Goal: Task Accomplishment & Management: Use online tool/utility

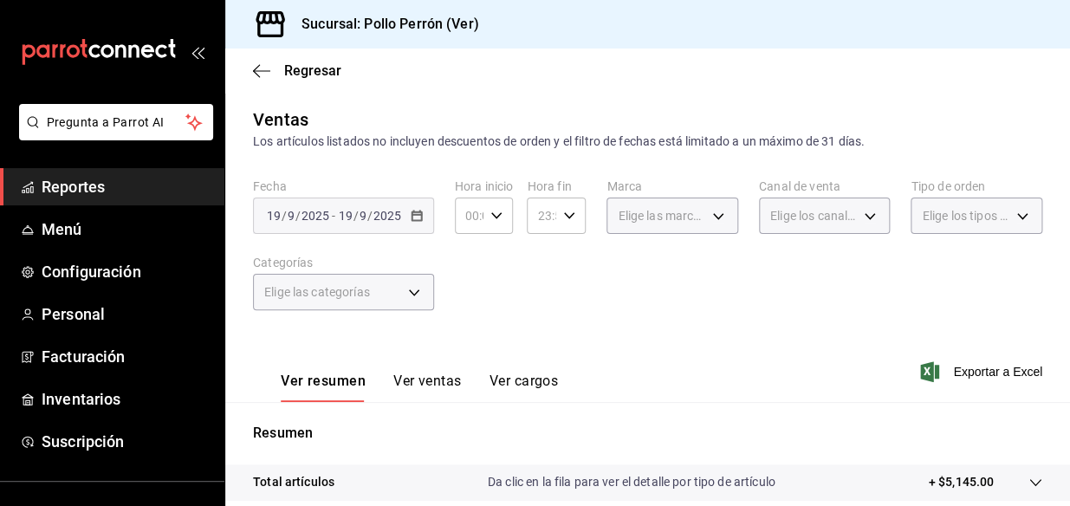
scroll to position [214, 0]
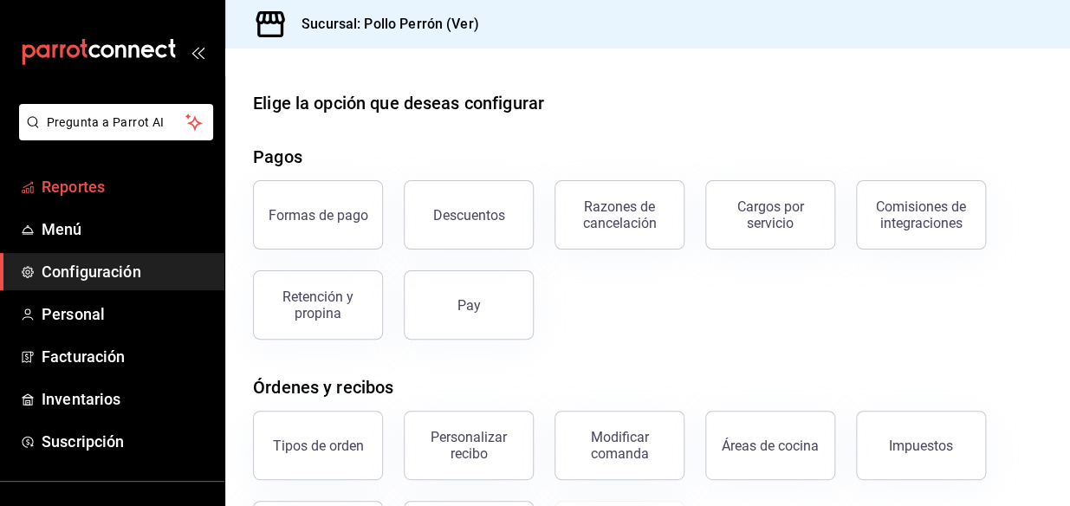
click at [123, 185] on span "Reportes" at bounding box center [126, 186] width 169 height 23
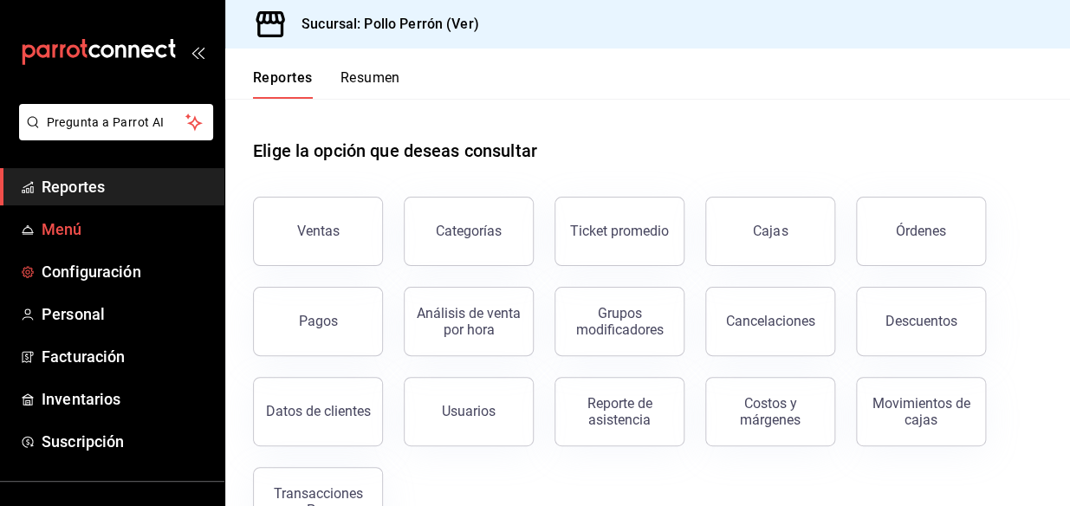
click at [89, 222] on span "Menú" at bounding box center [126, 228] width 169 height 23
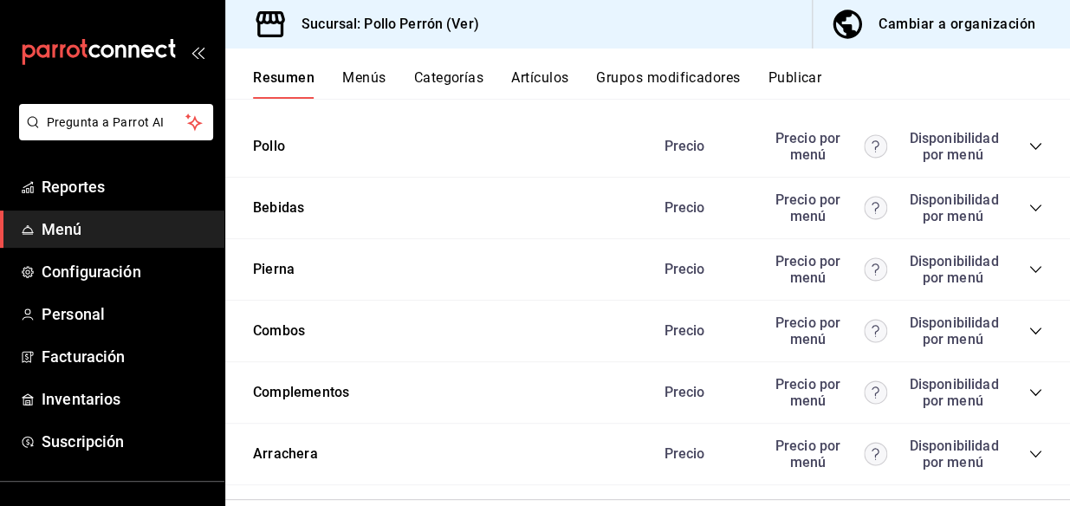
scroll to position [1085, 0]
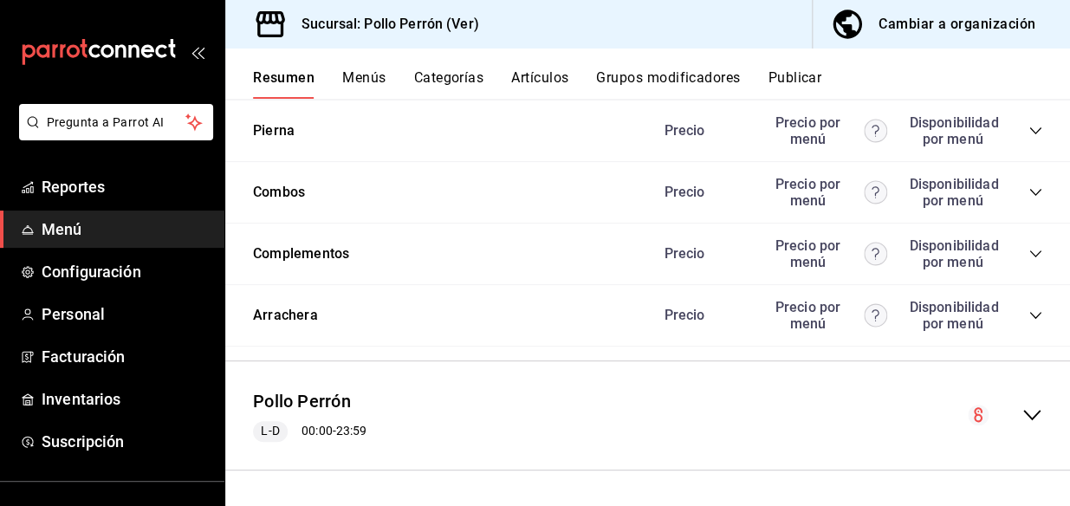
click at [314, 269] on div "Complementos Precio Precio por menú Disponibilidad por menú" at bounding box center [647, 255] width 845 height 62
click at [328, 252] on button "Complementos" at bounding box center [301, 254] width 96 height 20
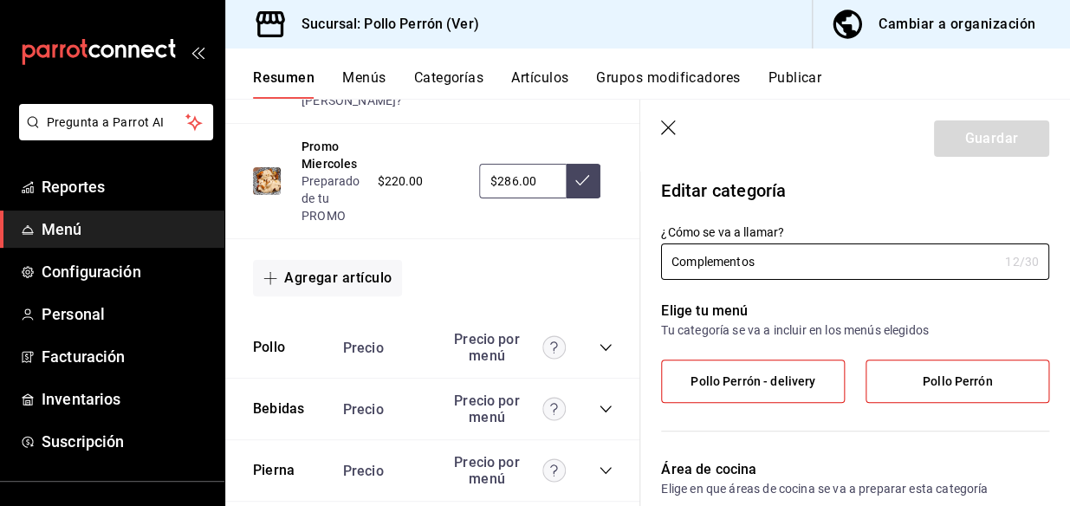
type input "ac9ee799-3aec-4e9b-af3f-cd603db841cf"
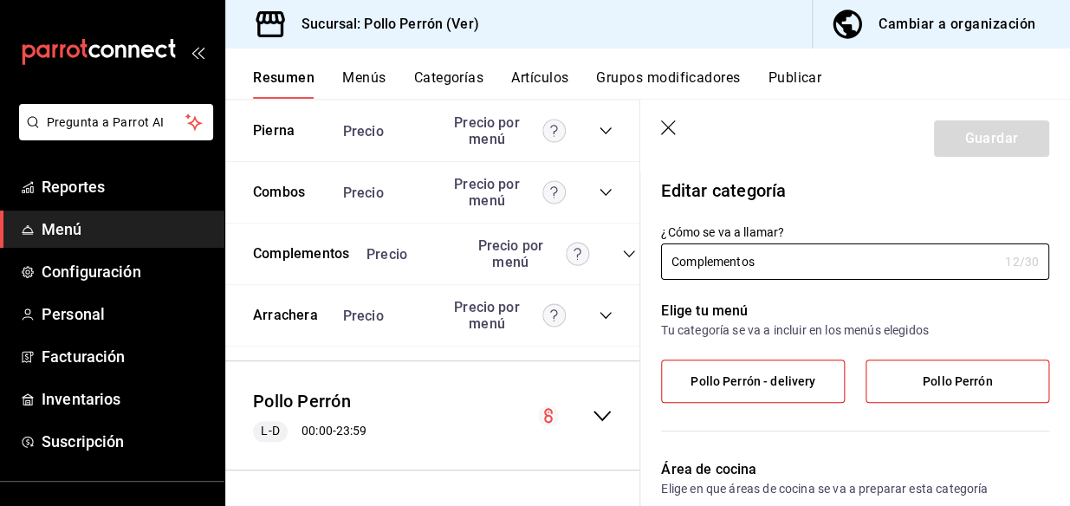
scroll to position [157, 0]
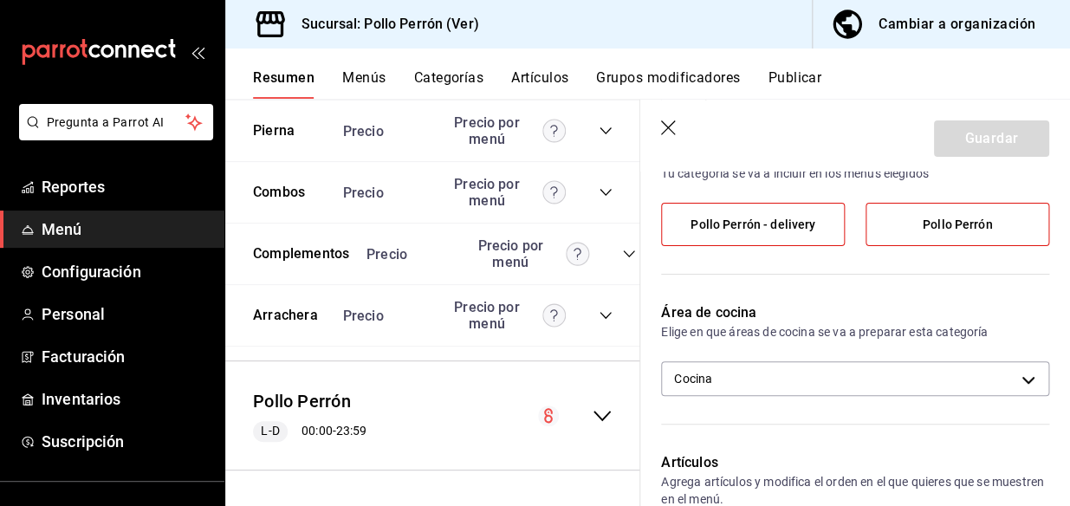
click at [524, 75] on button "Artículos" at bounding box center [539, 83] width 57 height 29
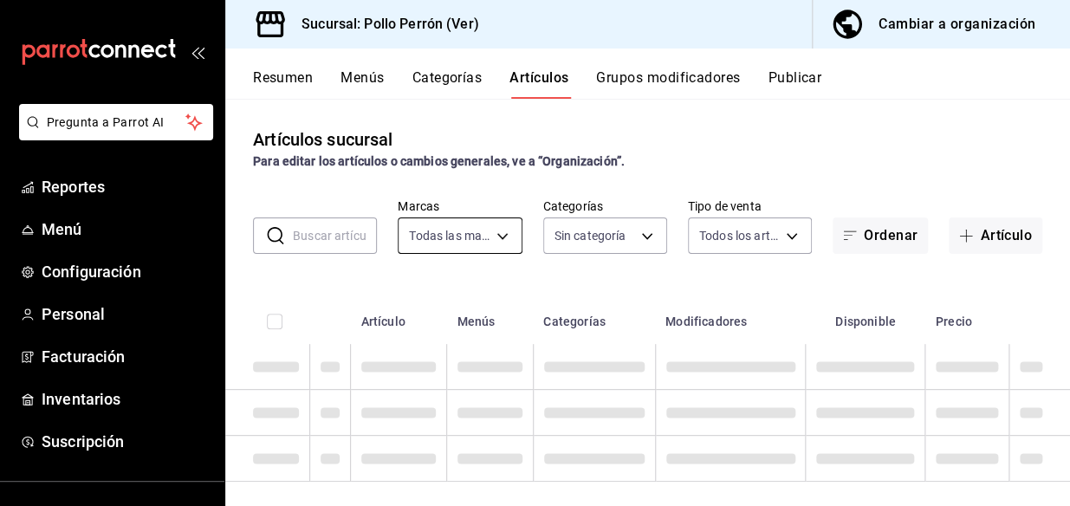
type input "b6b41d97-270f-47d3-a7bf-c38d64d4047c"
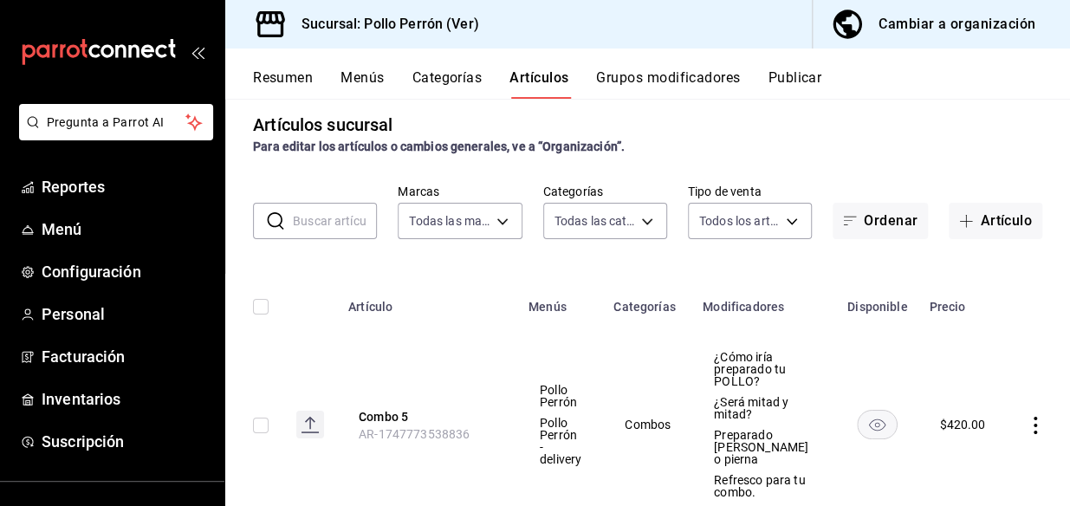
type input "8178727d-f974-4d4b-8e42-cbf94faa4a30,35b2aad5-241c-4b42-bd56-375ad18fc06d,d7833…"
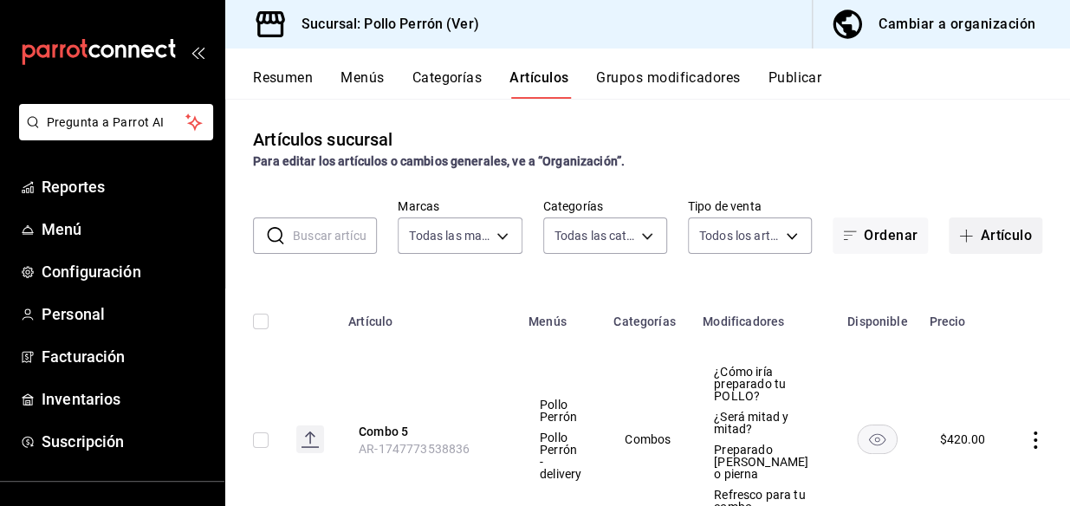
click at [1006, 225] on button "Artículo" at bounding box center [996, 235] width 94 height 36
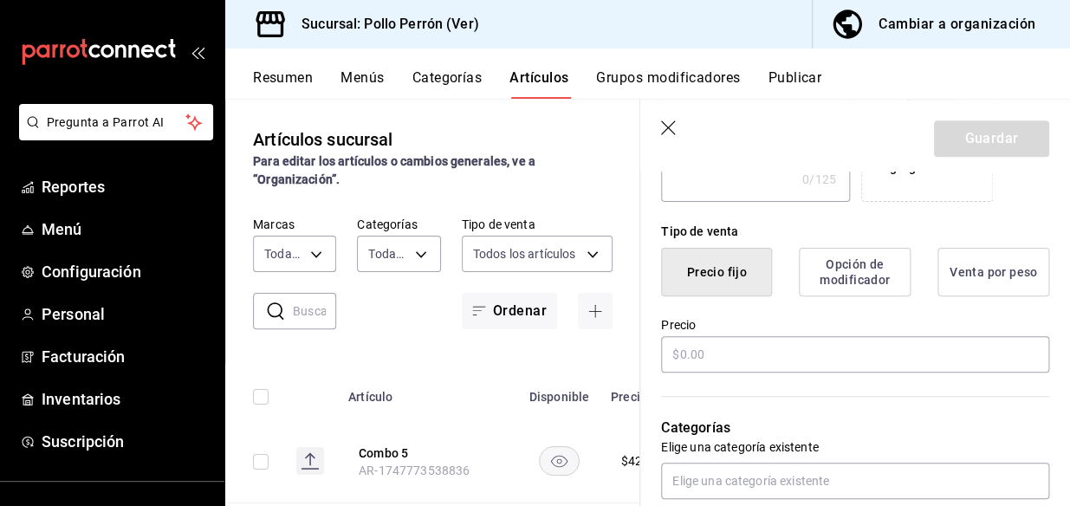
scroll to position [393, 0]
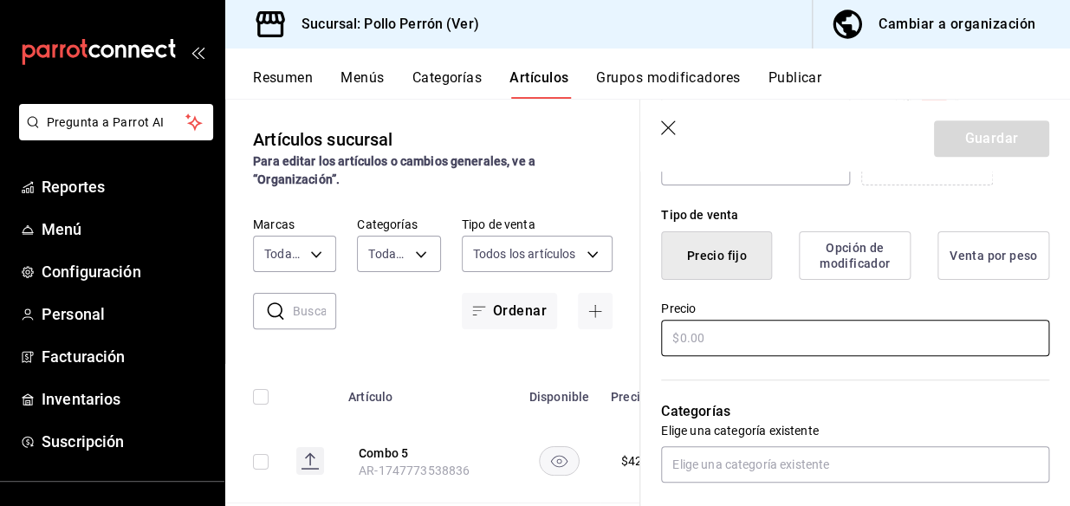
type input "Contenedor"
click at [788, 338] on input "text" at bounding box center [855, 338] width 388 height 36
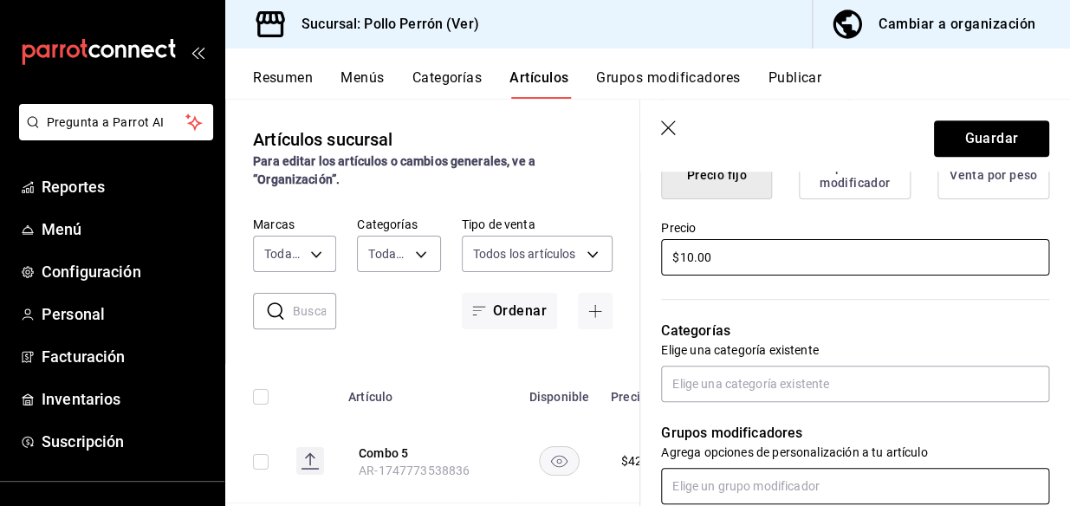
scroll to position [630, 0]
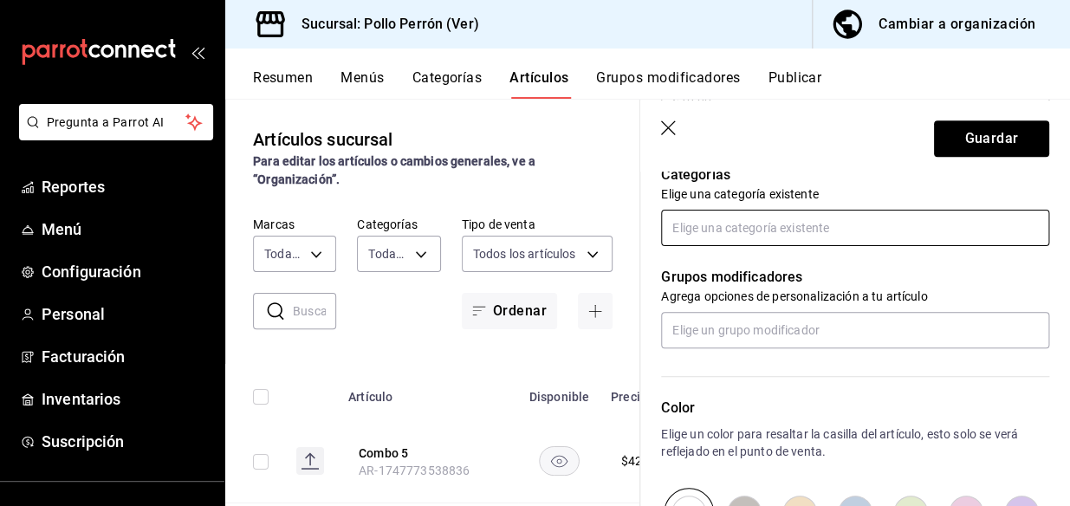
type input "$10.00"
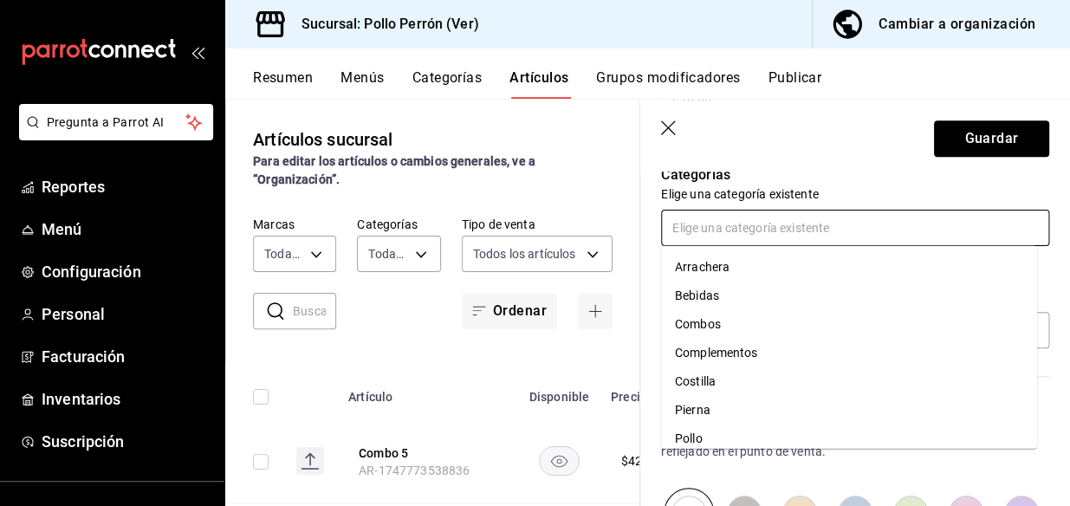
click at [781, 224] on input "text" at bounding box center [855, 228] width 388 height 36
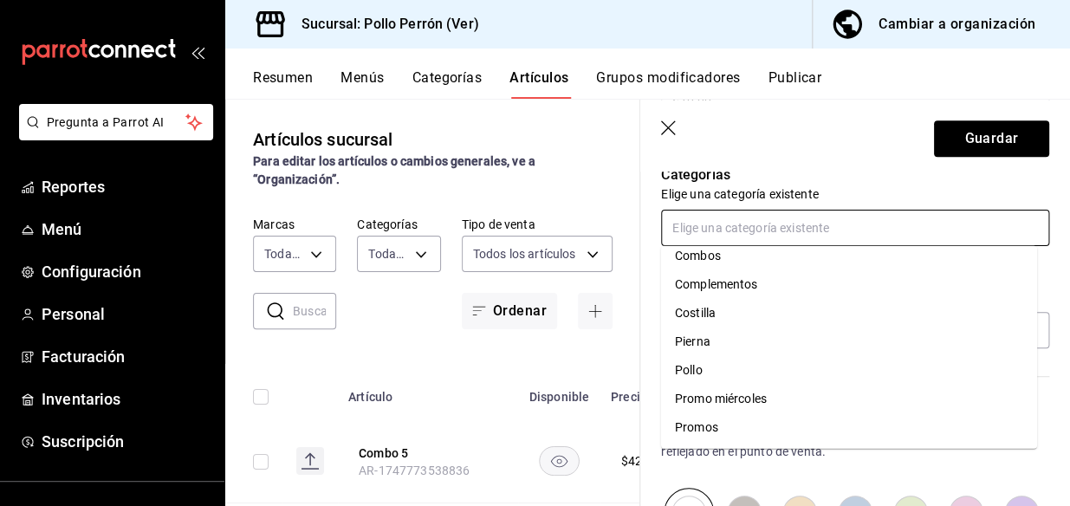
click at [768, 283] on li "Complementos" at bounding box center [849, 284] width 376 height 29
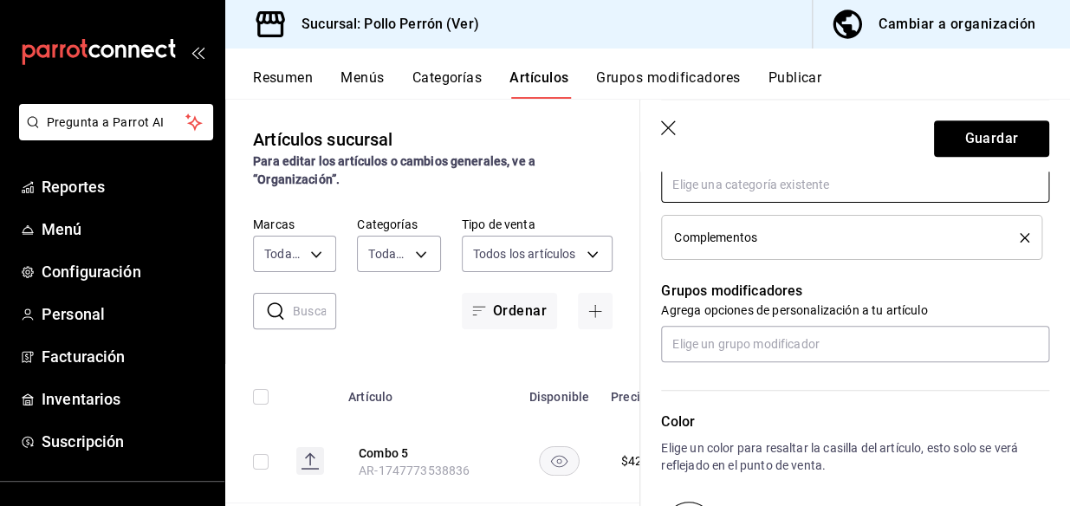
scroll to position [709, 0]
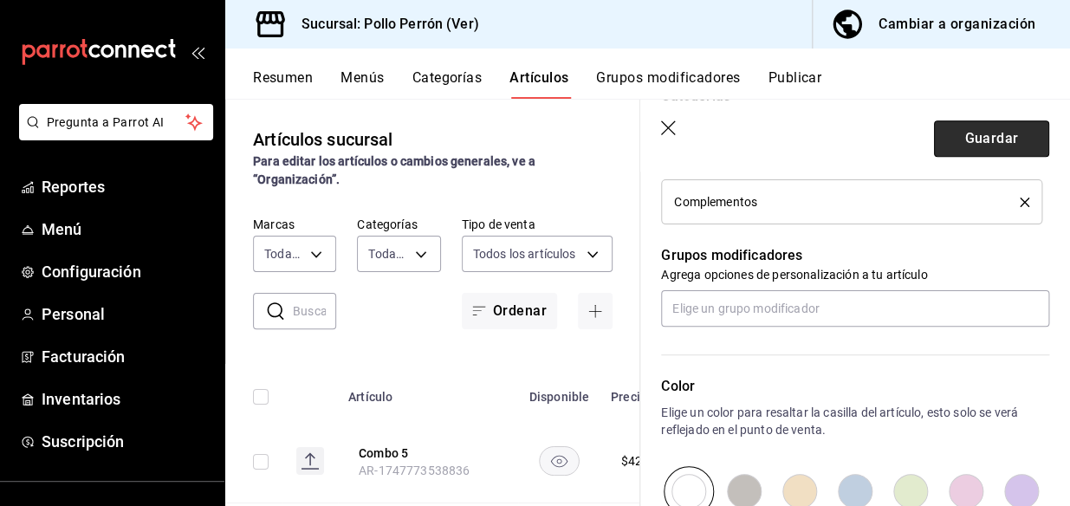
click at [951, 144] on button "Guardar" at bounding box center [991, 138] width 115 height 36
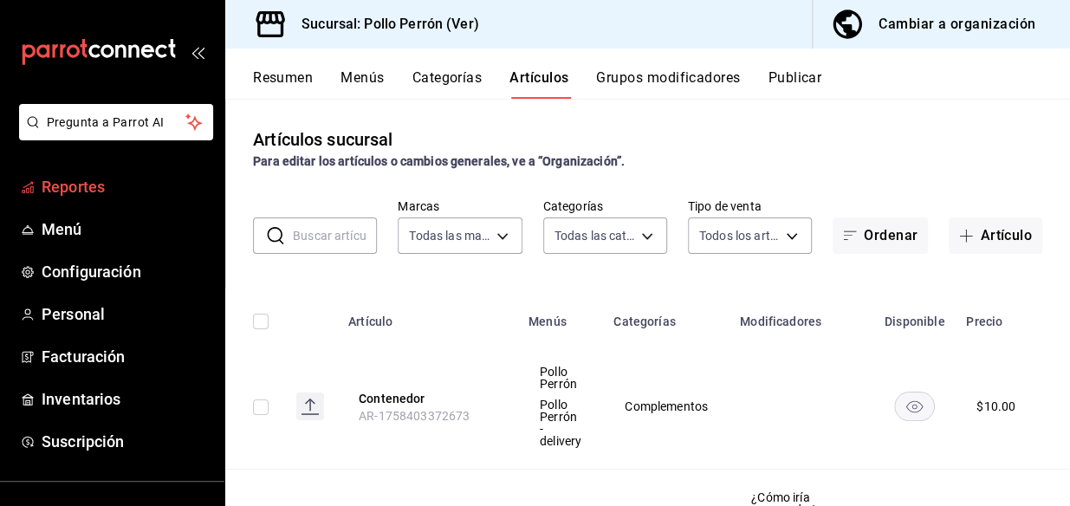
click at [101, 186] on span "Reportes" at bounding box center [126, 186] width 169 height 23
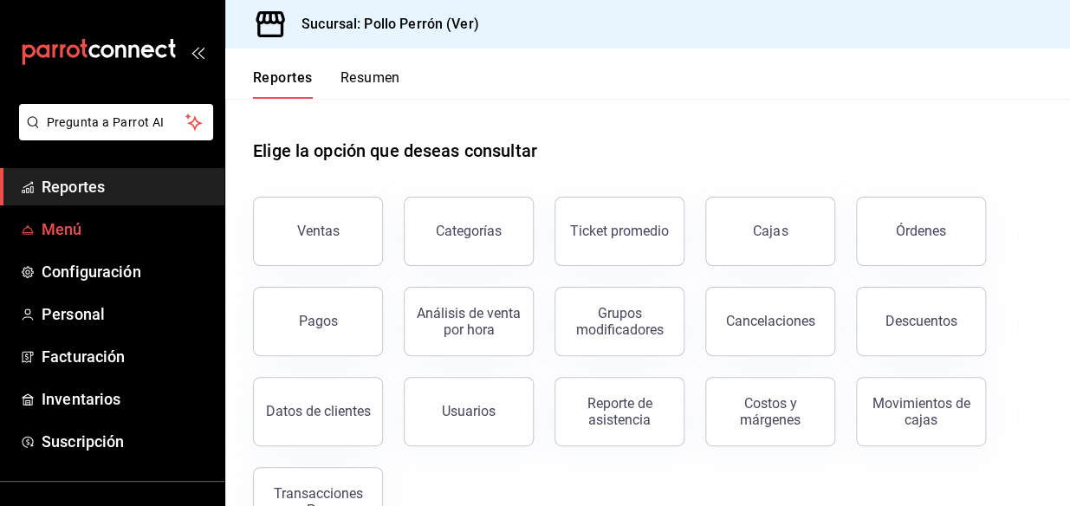
click at [100, 242] on link "Menú" at bounding box center [112, 229] width 224 height 37
